Goal: Information Seeking & Learning: Learn about a topic

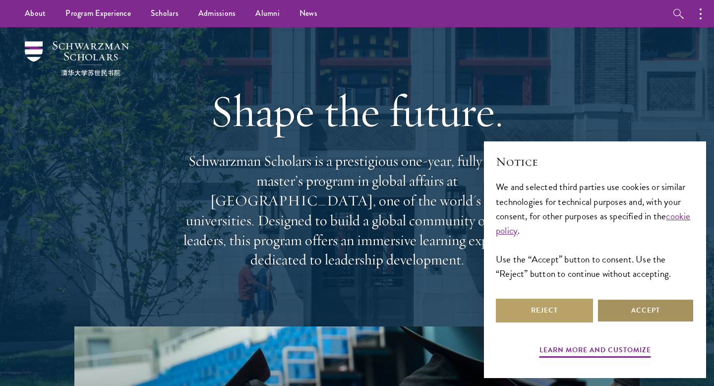
click at [609, 308] on button "Accept" at bounding box center [645, 310] width 97 height 24
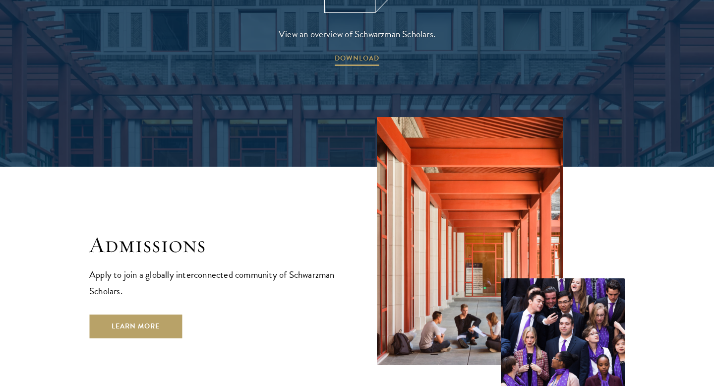
scroll to position [1601, 0]
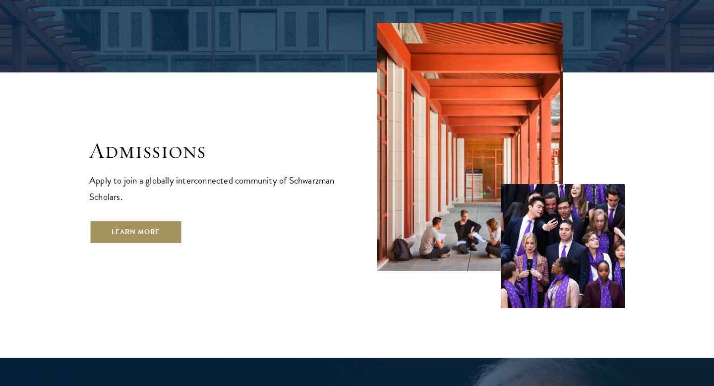
click at [157, 220] on link "Learn More" at bounding box center [135, 232] width 93 height 24
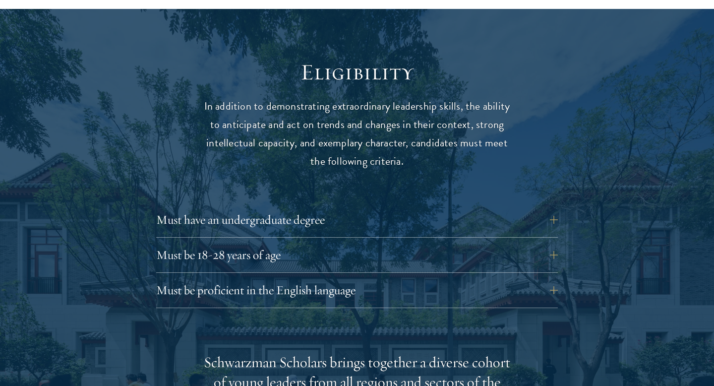
scroll to position [1291, 0]
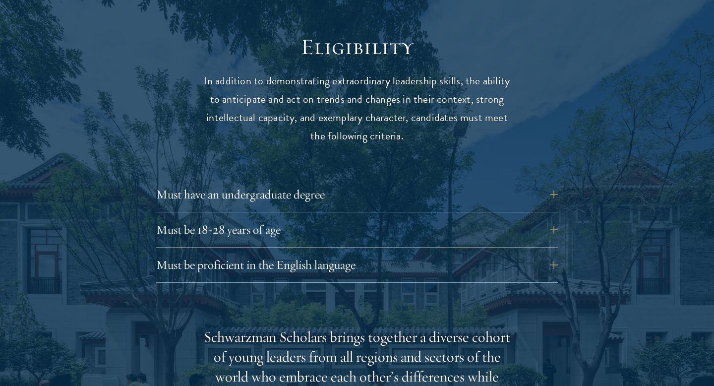
click at [235, 191] on div "Must have an undergraduate degree Applicants who are currently enrolled in unde…" at bounding box center [357, 197] width 402 height 30
click at [235, 182] on button "Must have an undergraduate degree" at bounding box center [365, 194] width 402 height 24
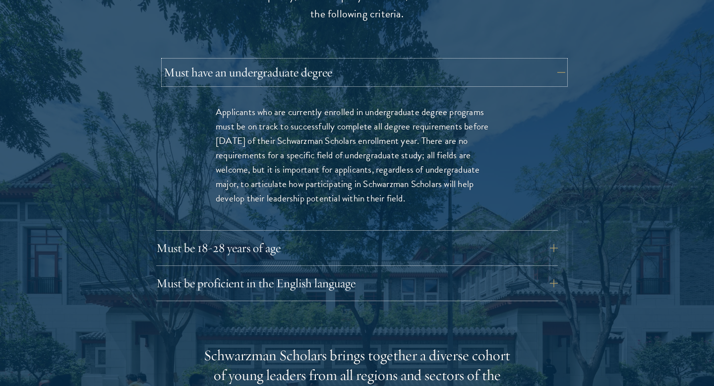
scroll to position [1415, 0]
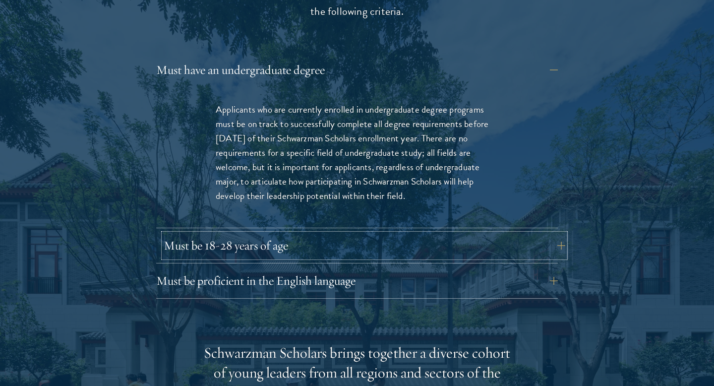
click at [239, 233] on button "Must be 18-28 years of age" at bounding box center [365, 245] width 402 height 24
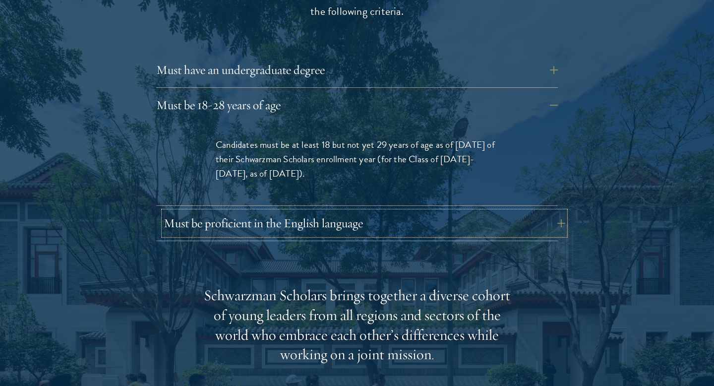
click at [243, 211] on button "Must be proficient in the English language" at bounding box center [365, 223] width 402 height 24
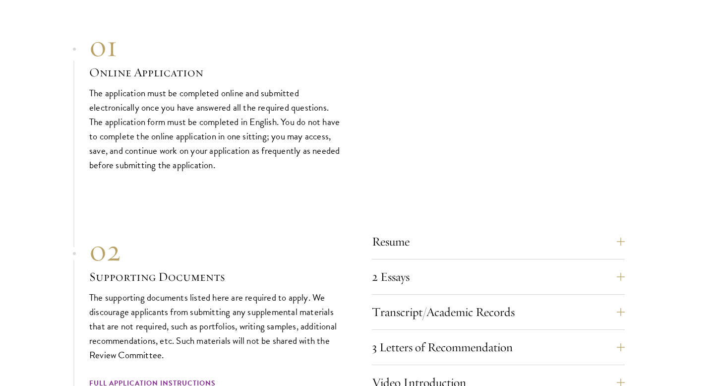
scroll to position [3256, 0]
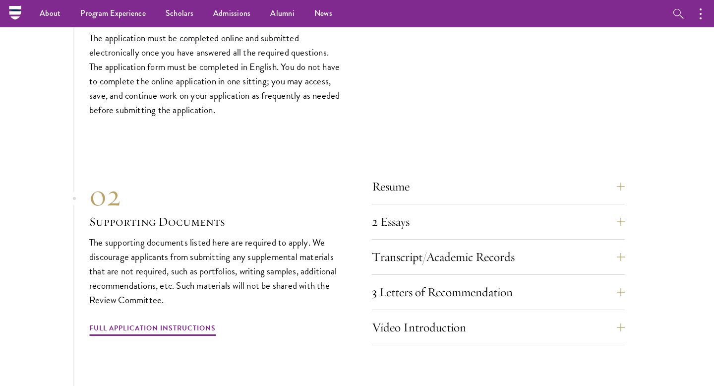
click at [194, 64] on p "The application must be completed online and submitted electronically once you …" at bounding box center [215, 74] width 253 height 86
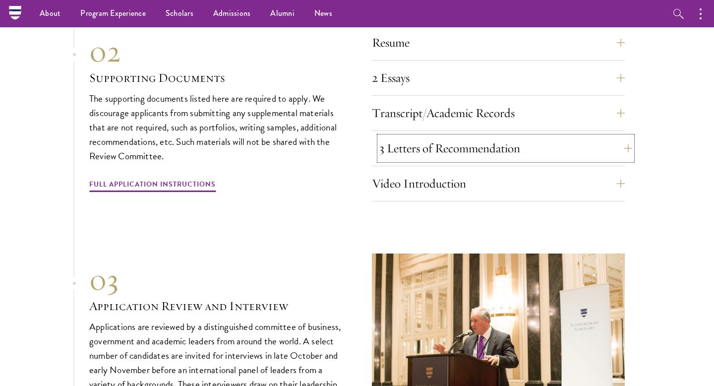
click at [402, 136] on button "3 Letters of Recommendation" at bounding box center [505, 148] width 253 height 24
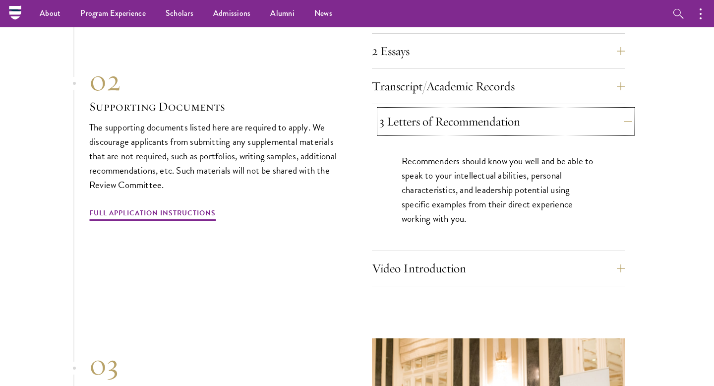
scroll to position [3150, 0]
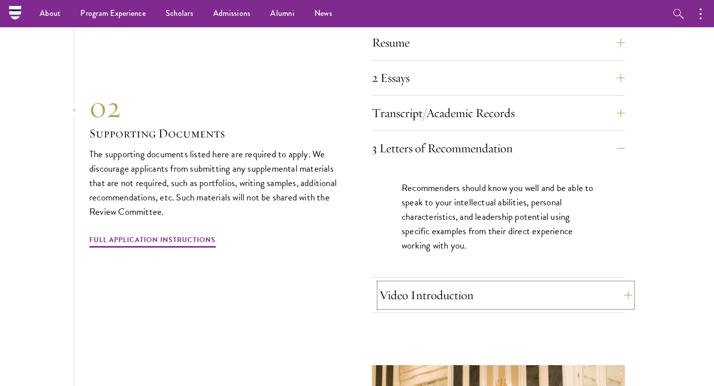
click at [423, 283] on button "Video Introduction" at bounding box center [505, 295] width 253 height 24
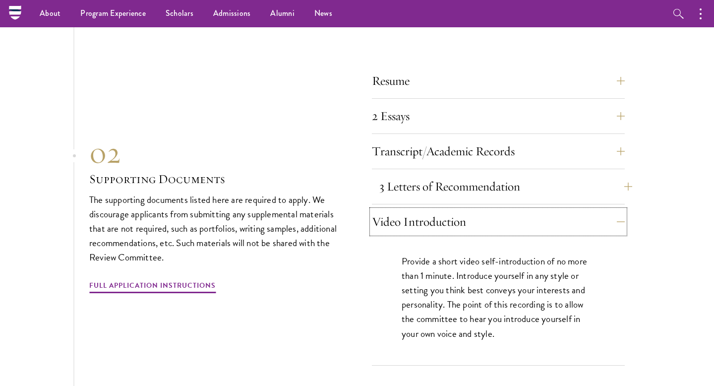
scroll to position [3108, 0]
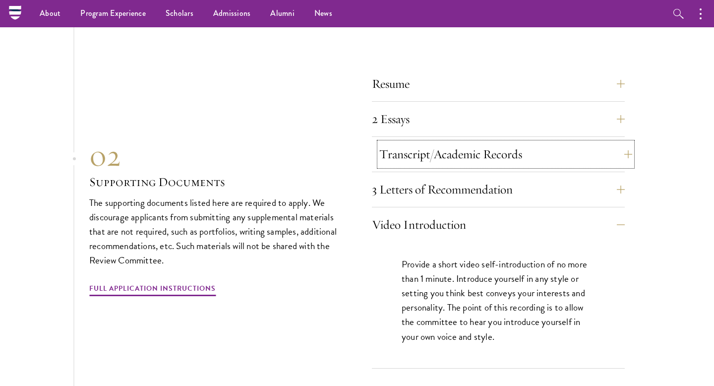
click at [433, 143] on button "Transcript/Academic Records" at bounding box center [505, 154] width 253 height 24
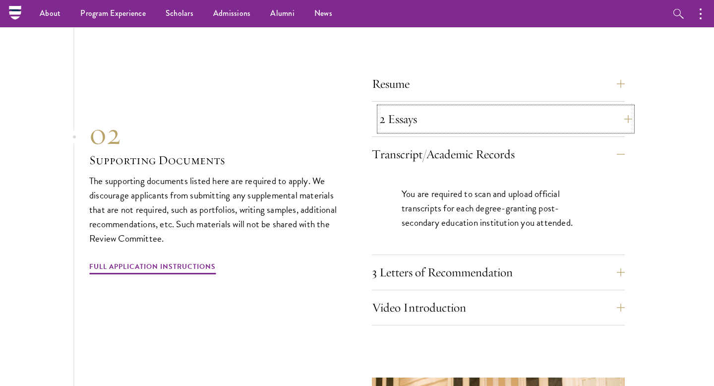
click at [429, 107] on button "2 Essays" at bounding box center [505, 119] width 253 height 24
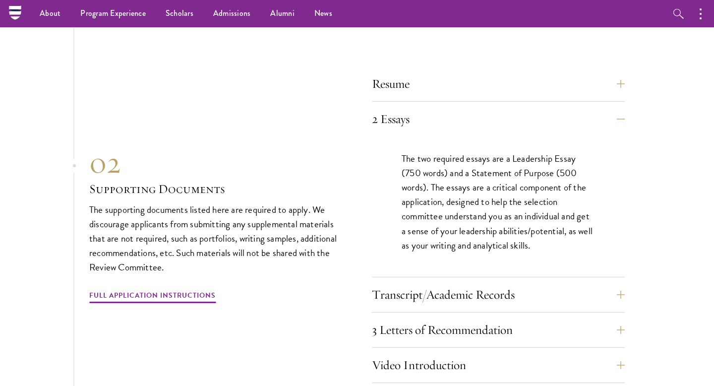
click at [428, 80] on div "Resume A current version of your resume or CV (maximum 2 pages)." at bounding box center [498, 87] width 253 height 30
click at [421, 72] on button "Resume" at bounding box center [505, 84] width 253 height 24
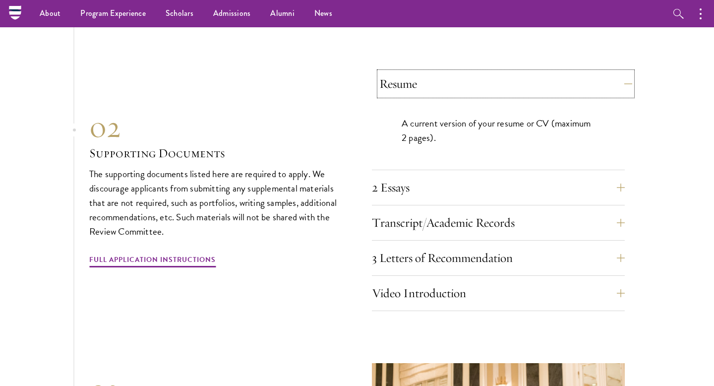
click at [432, 72] on button "Resume" at bounding box center [505, 84] width 253 height 24
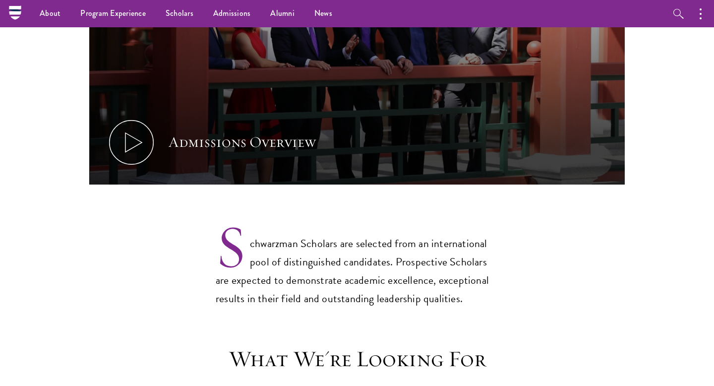
scroll to position [0, 0]
